Goal: Information Seeking & Learning: Find specific fact

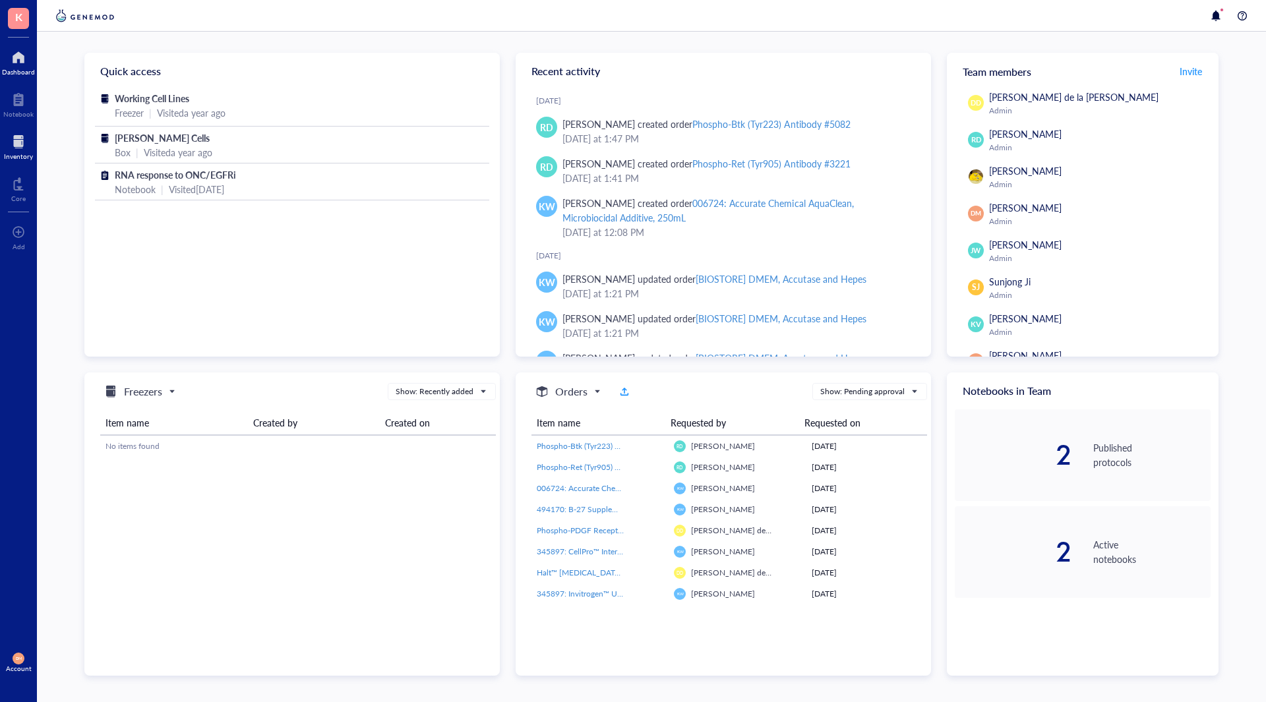
click at [20, 144] on div at bounding box center [18, 141] width 29 height 21
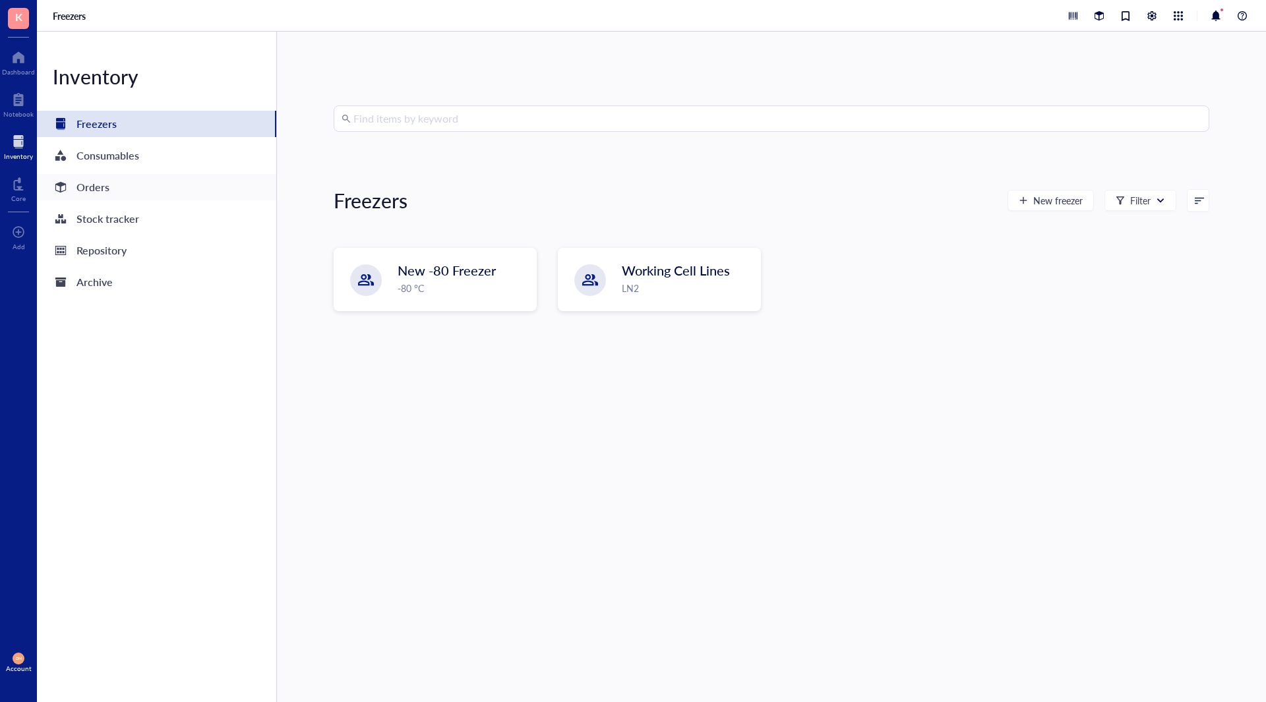
click at [127, 187] on div "Orders" at bounding box center [156, 187] width 239 height 26
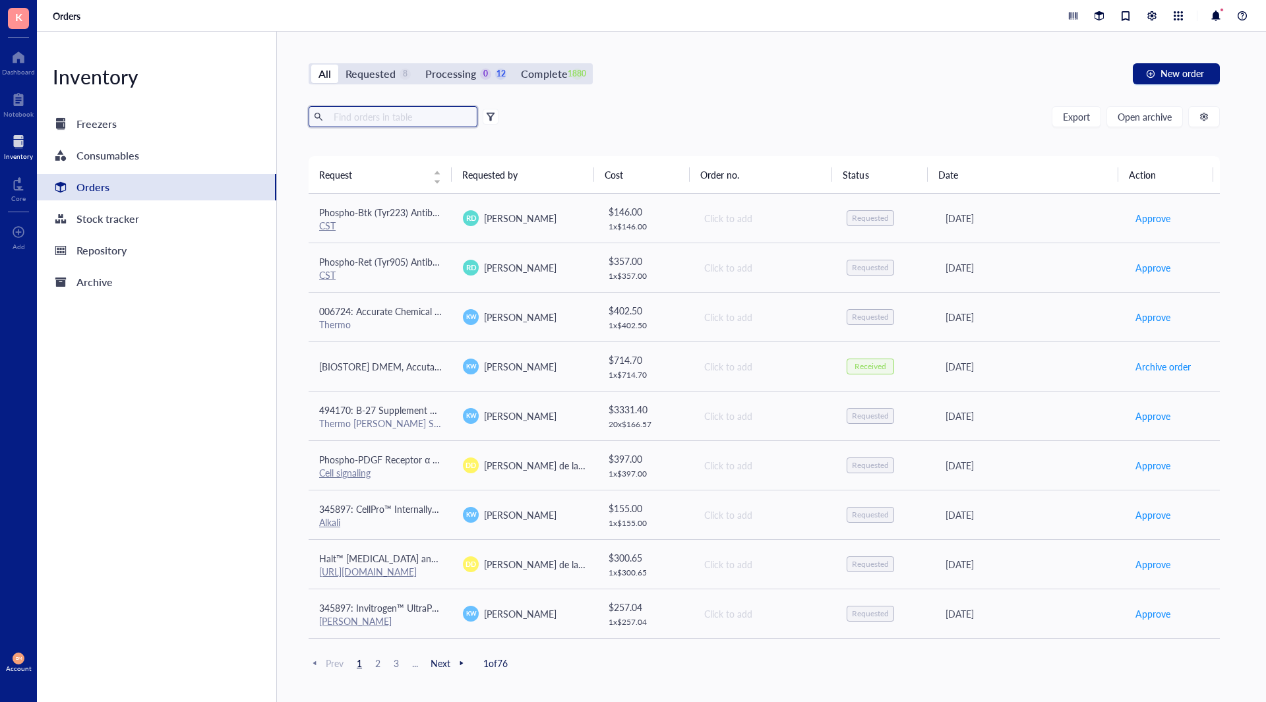
click at [394, 119] on input "text" at bounding box center [400, 117] width 144 height 20
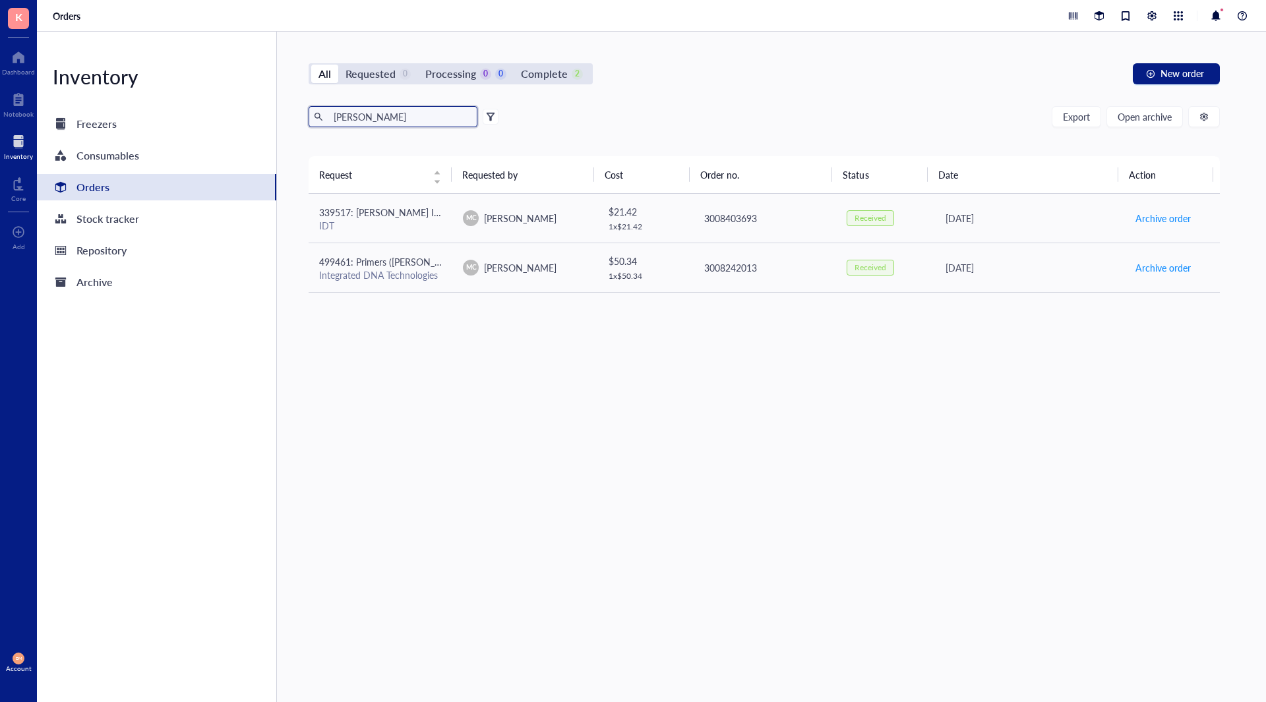
drag, startPoint x: 384, startPoint y: 116, endPoint x: 300, endPoint y: 107, distance: 84.8
click at [300, 107] on div "All Requested 0 Processing 0 0 Complete 2 New order [PERSON_NAME] Export Open a…" at bounding box center [764, 367] width 974 height 670
type input "wif"
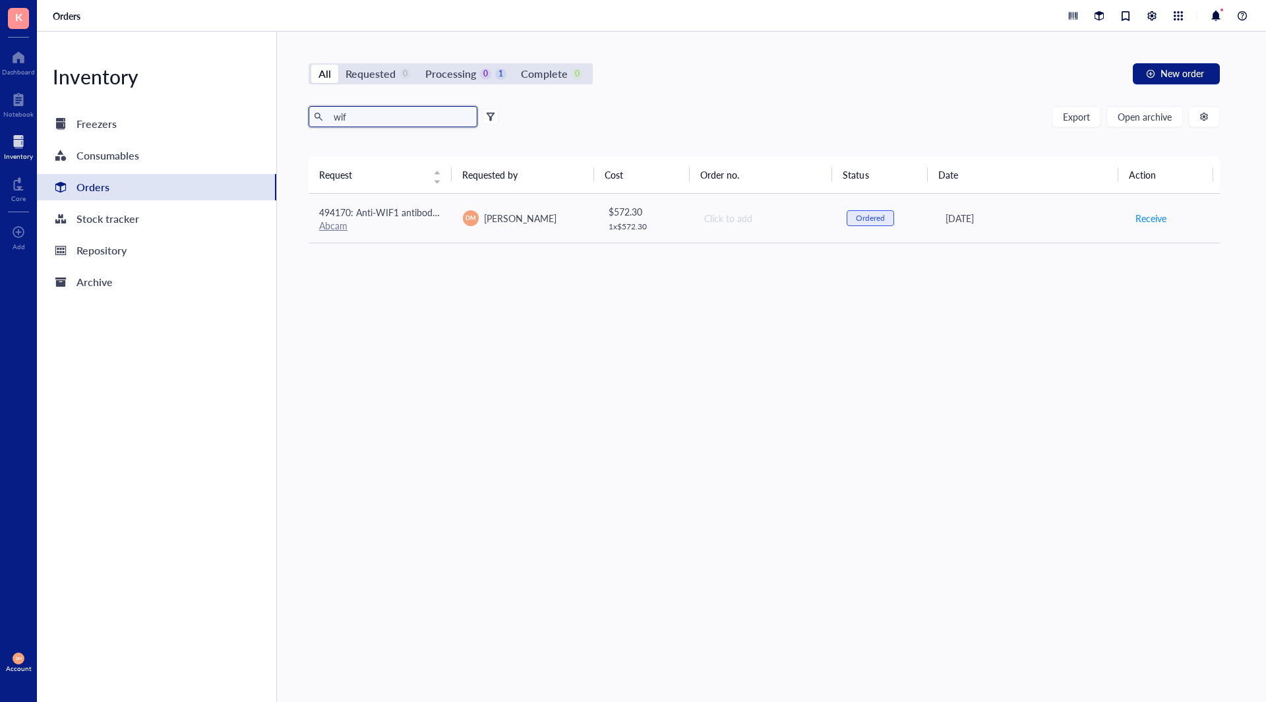
drag, startPoint x: 386, startPoint y: 123, endPoint x: 307, endPoint y: 114, distance: 79.0
click at [307, 114] on div "All Requested 0 Processing 0 1 Complete 0 New order wif Export Open archive Req…" at bounding box center [764, 367] width 974 height 670
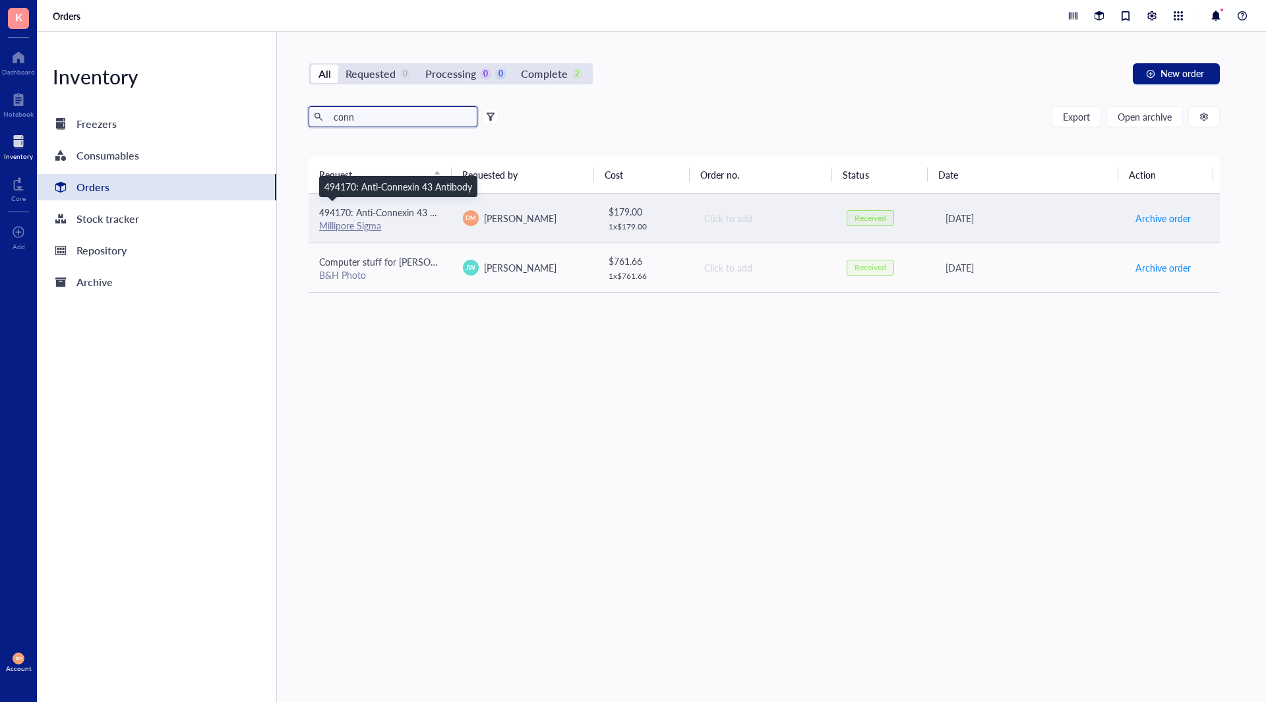
type input "conn"
click at [414, 213] on span "494170: Anti-Connexin 43 Antibody" at bounding box center [393, 212] width 148 height 13
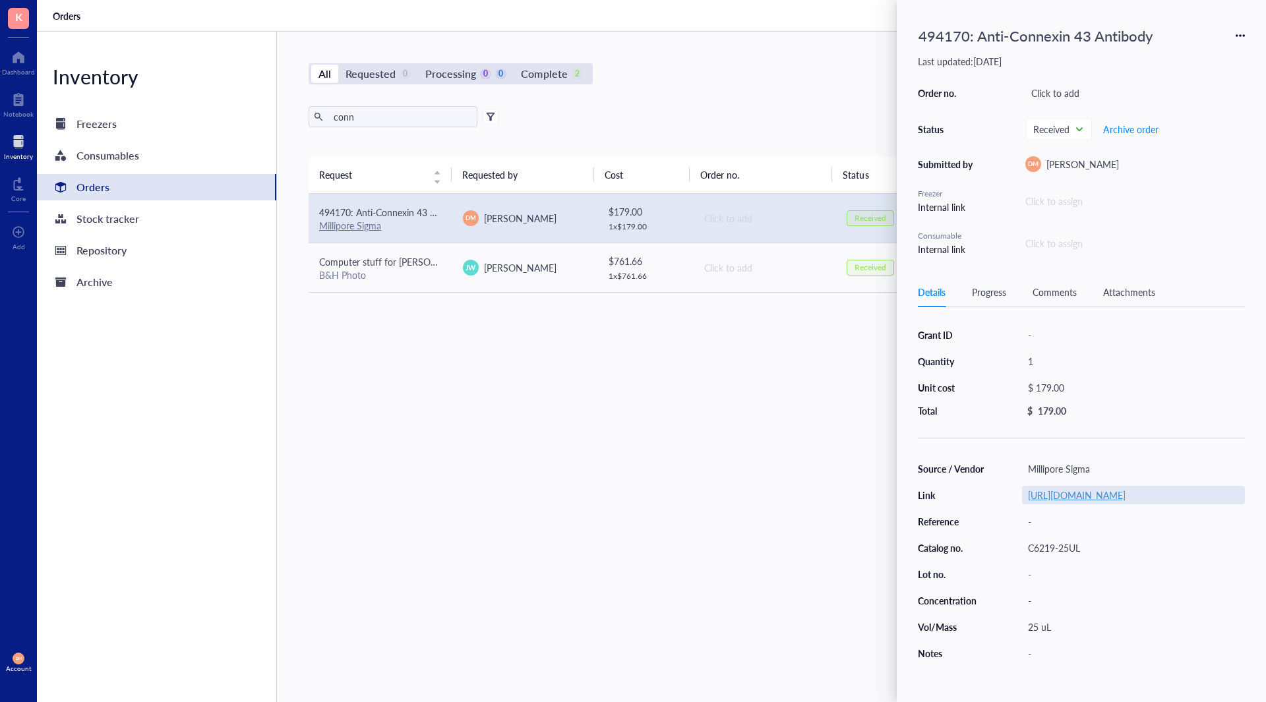
click at [1085, 500] on link "[URL][DOMAIN_NAME]" at bounding box center [1077, 494] width 98 height 13
click at [817, 477] on div "Request Requested by Cost Order no. Status Date Action 494170: Anti-Connexin 43…" at bounding box center [763, 397] width 911 height 483
